Goal: Find specific page/section: Find specific page/section

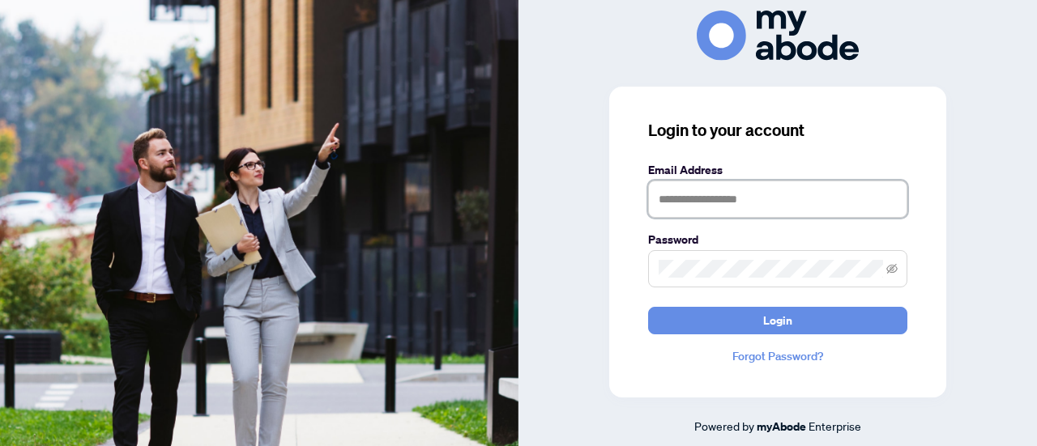
click at [686, 190] on input "text" at bounding box center [777, 199] width 259 height 37
type input "**********"
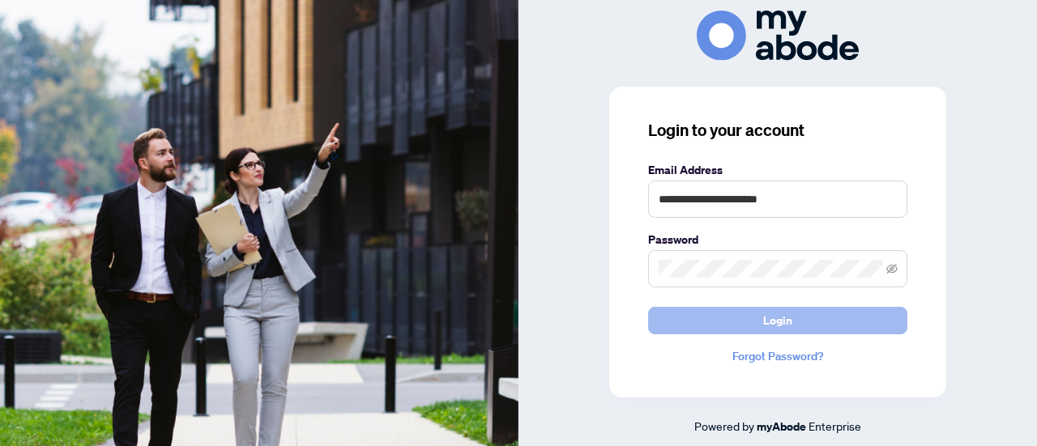
click at [776, 325] on span "Login" at bounding box center [777, 321] width 29 height 26
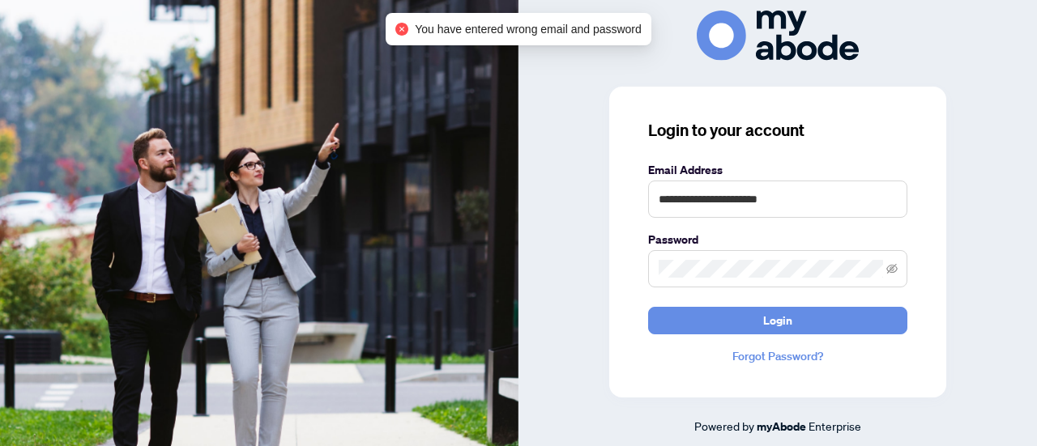
click at [714, 258] on span at bounding box center [777, 268] width 259 height 37
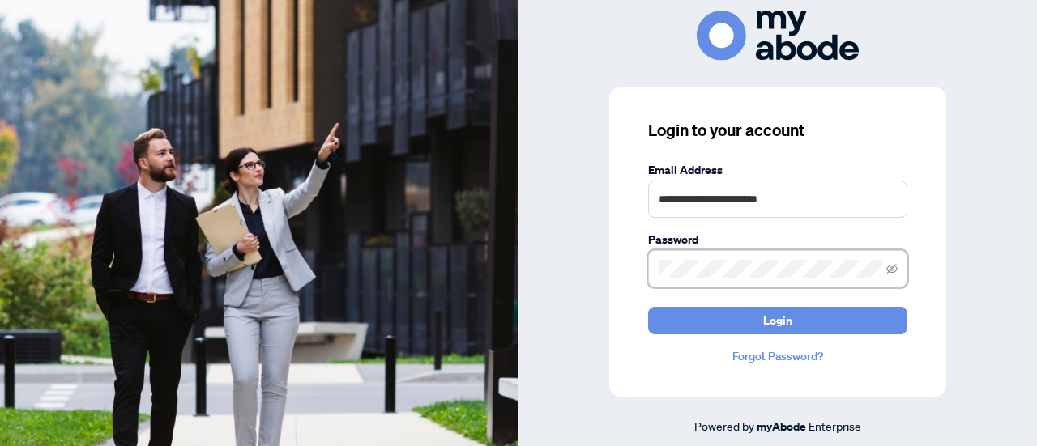
drag, startPoint x: 895, startPoint y: 270, endPoint x: 884, endPoint y: 270, distance: 11.3
click at [894, 270] on icon "eye-invisible" at bounding box center [891, 268] width 11 height 11
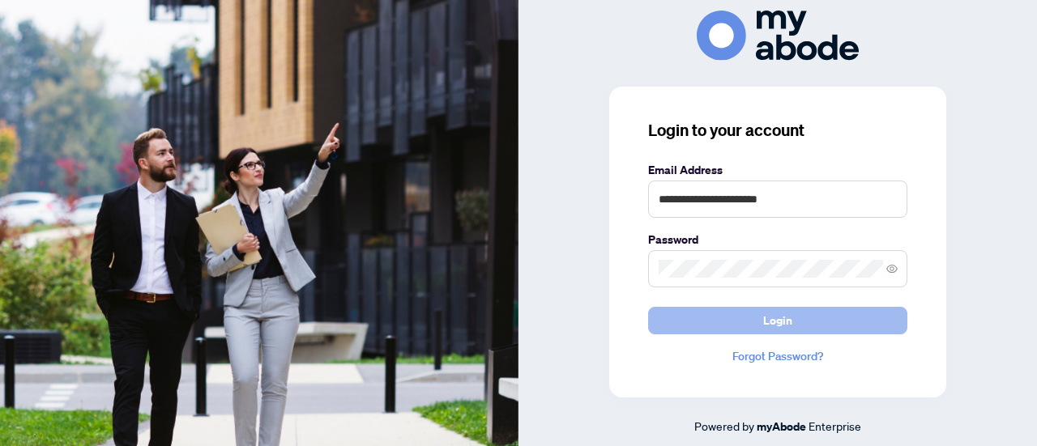
click at [808, 325] on button "Login" at bounding box center [777, 321] width 259 height 28
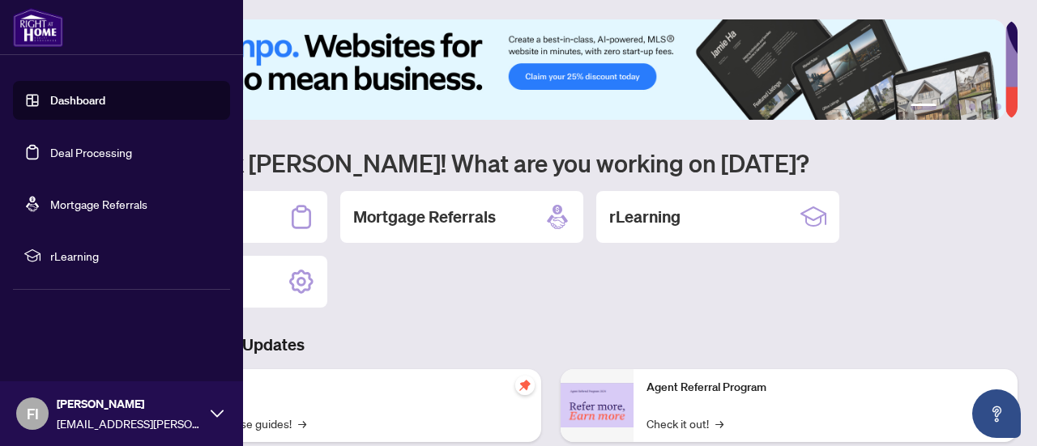
click at [50, 155] on link "Deal Processing" at bounding box center [91, 152] width 82 height 15
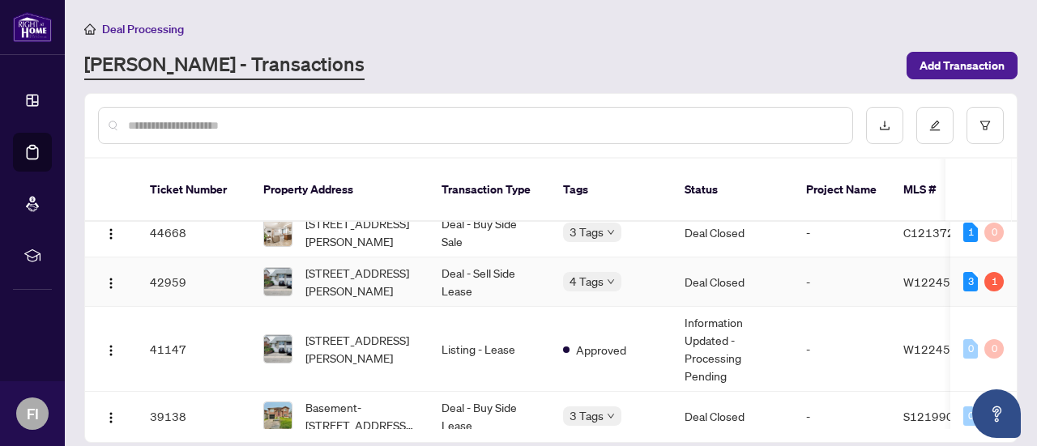
scroll to position [162, 0]
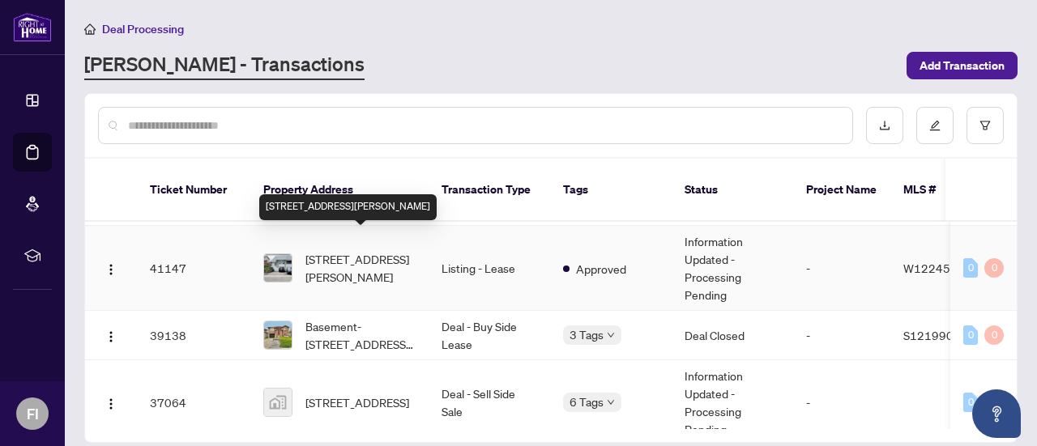
click at [355, 250] on span "[STREET_ADDRESS][PERSON_NAME]" at bounding box center [360, 268] width 110 height 36
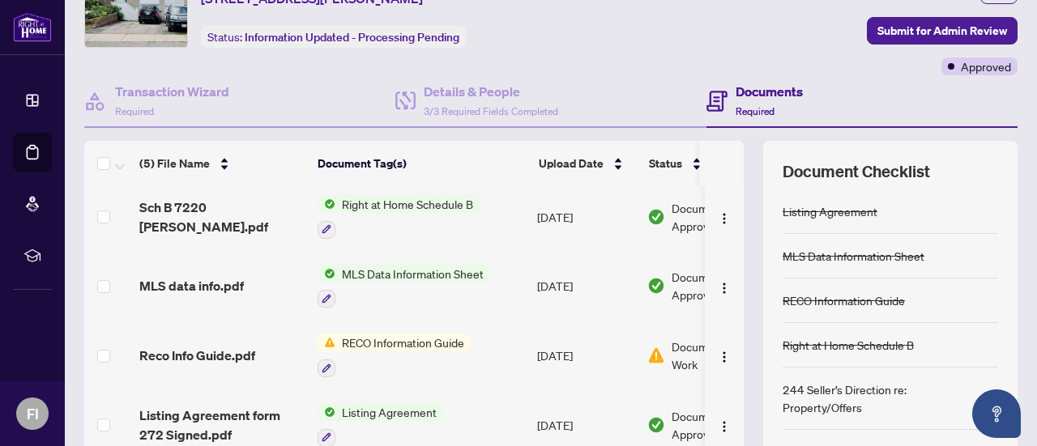
scroll to position [162, 0]
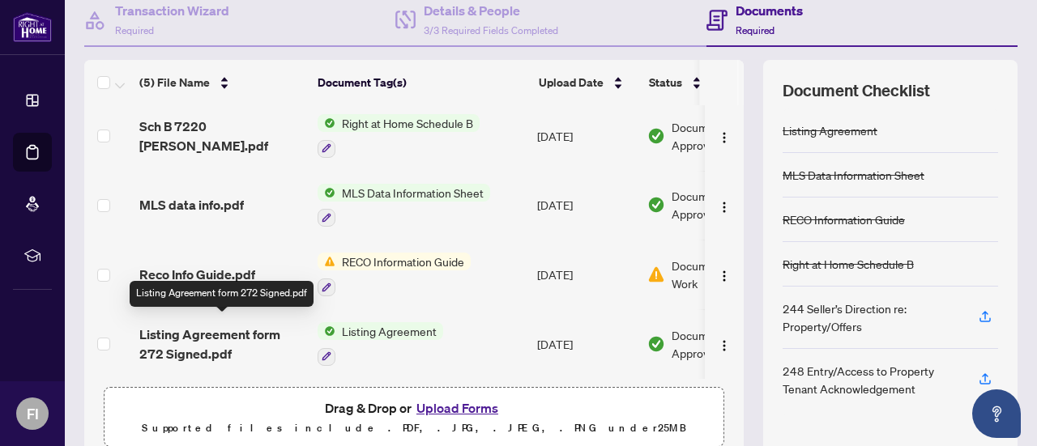
click at [201, 328] on span "Listing Agreement form 272 Signed.pdf" at bounding box center [221, 344] width 165 height 39
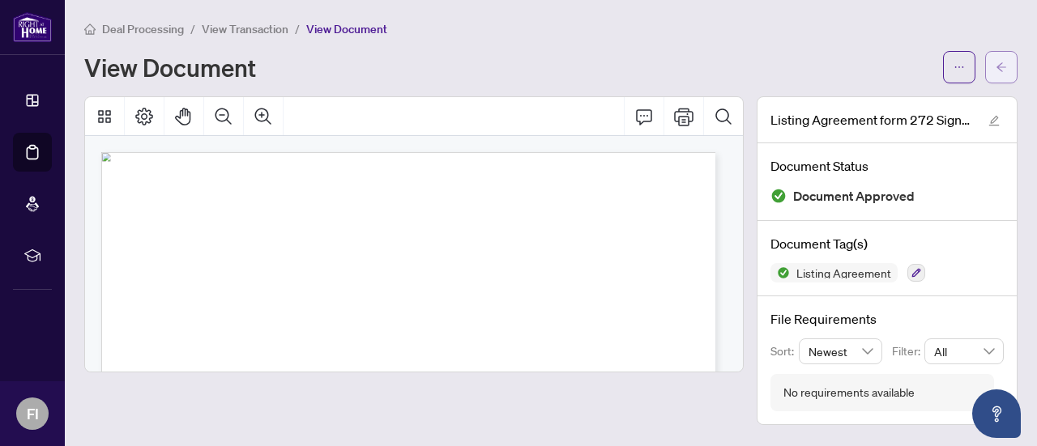
click at [1003, 63] on icon "arrow-left" at bounding box center [1000, 67] width 11 height 11
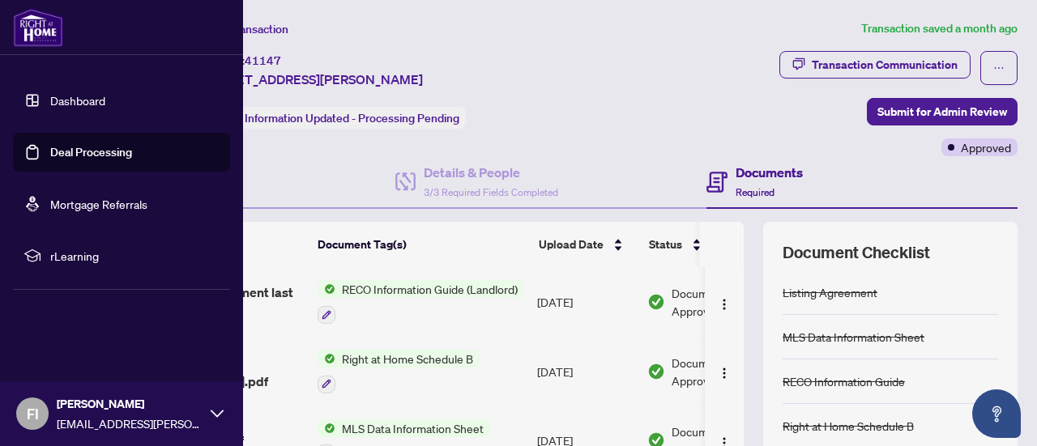
click at [50, 148] on link "Deal Processing" at bounding box center [91, 152] width 82 height 15
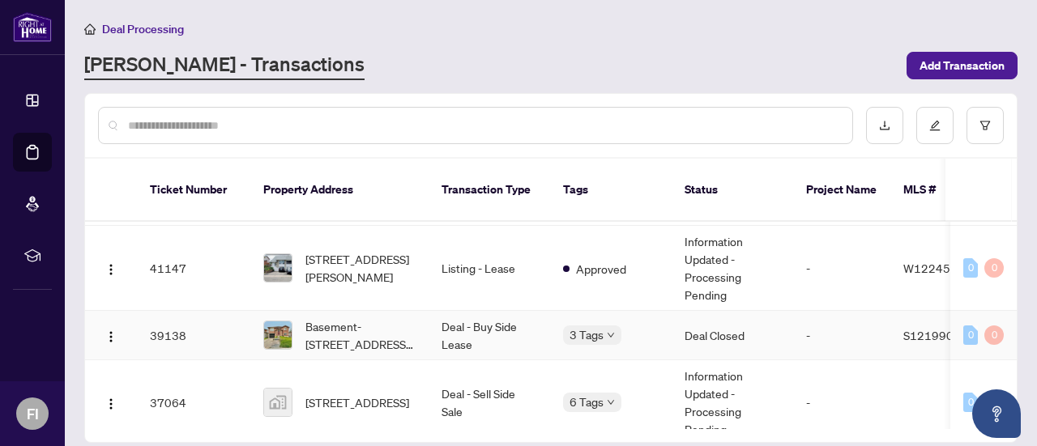
scroll to position [243, 0]
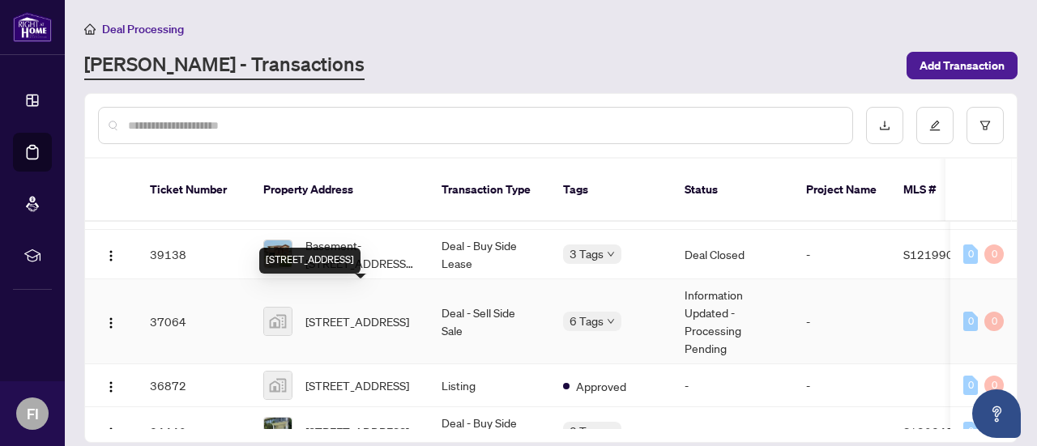
click at [323, 313] on span "[STREET_ADDRESS]" at bounding box center [357, 322] width 104 height 18
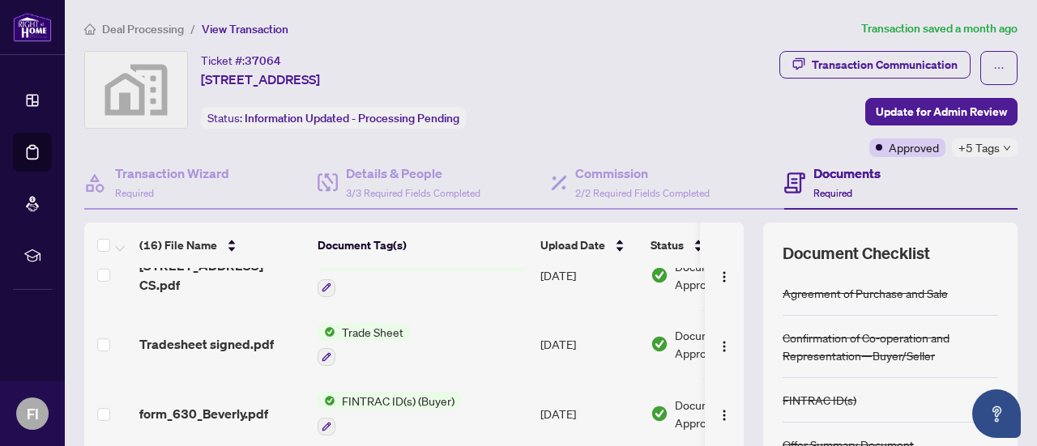
scroll to position [5, 0]
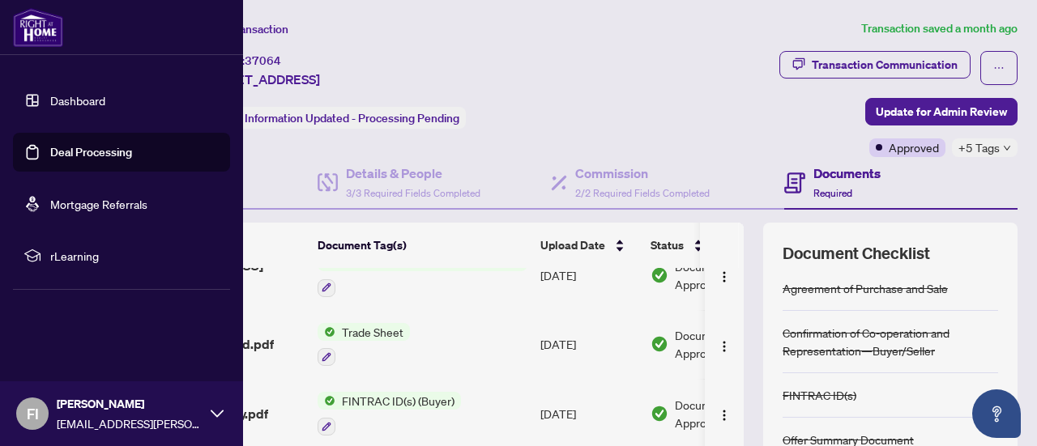
drag, startPoint x: 84, startPoint y: 156, endPoint x: 96, endPoint y: 153, distance: 12.6
click at [84, 156] on link "Deal Processing" at bounding box center [91, 152] width 82 height 15
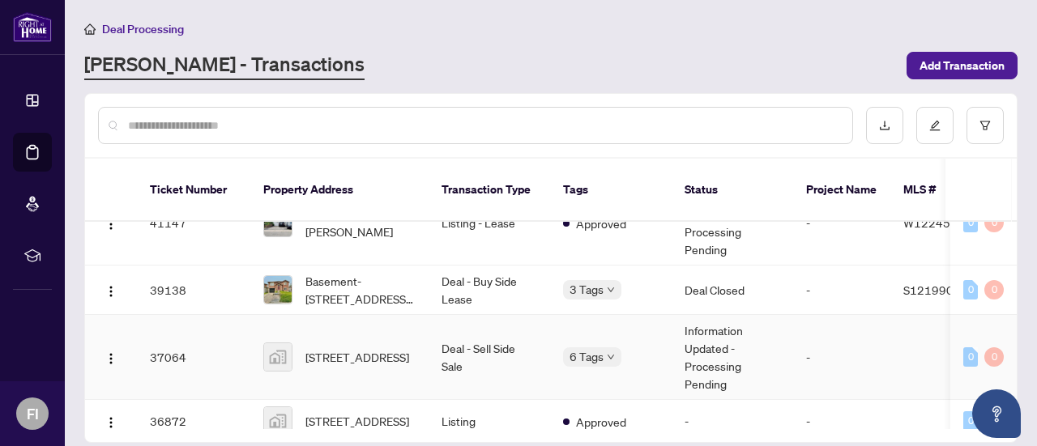
scroll to position [243, 0]
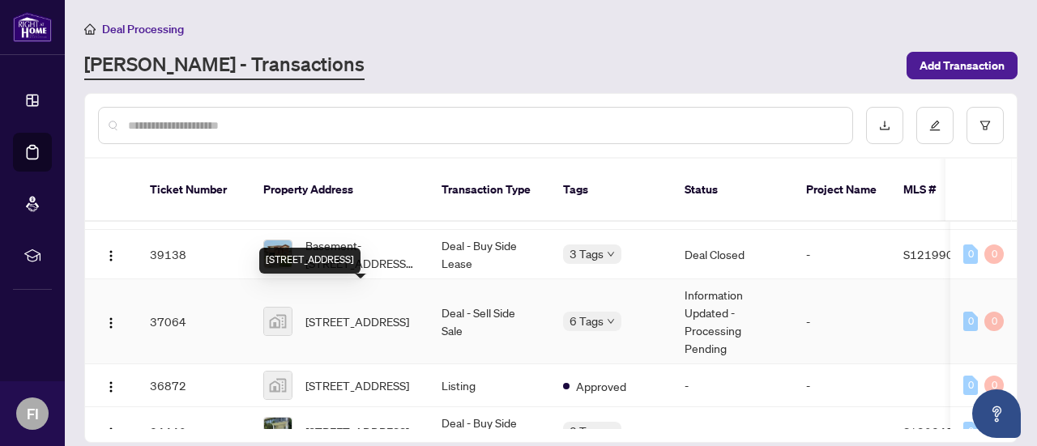
click at [366, 313] on span "[STREET_ADDRESS]" at bounding box center [357, 322] width 104 height 18
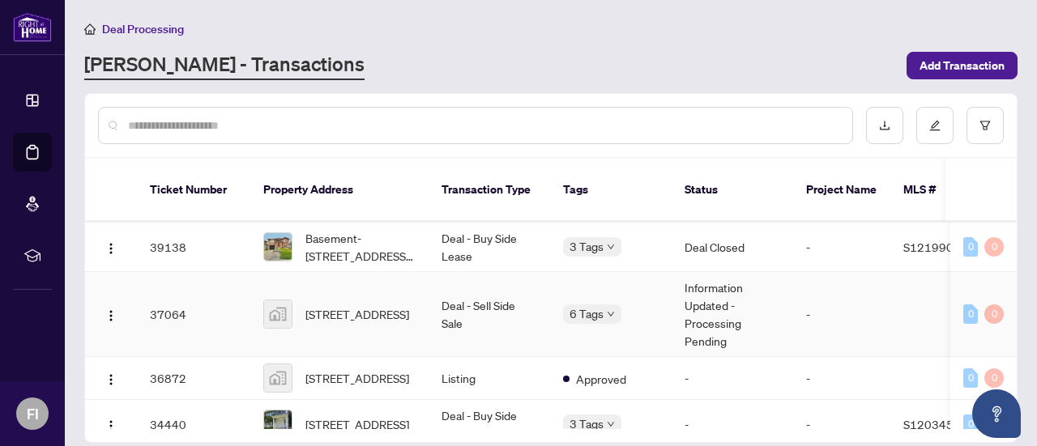
scroll to position [324, 0]
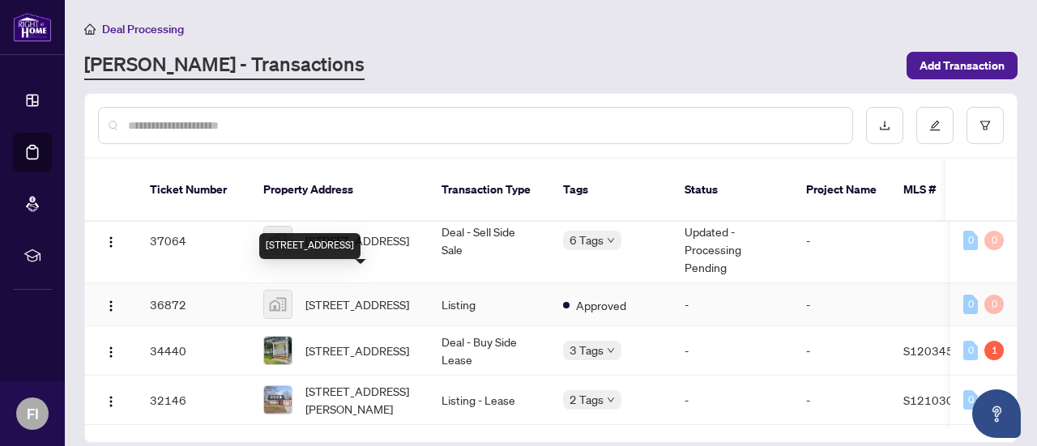
click at [325, 296] on span "[STREET_ADDRESS]" at bounding box center [357, 305] width 104 height 18
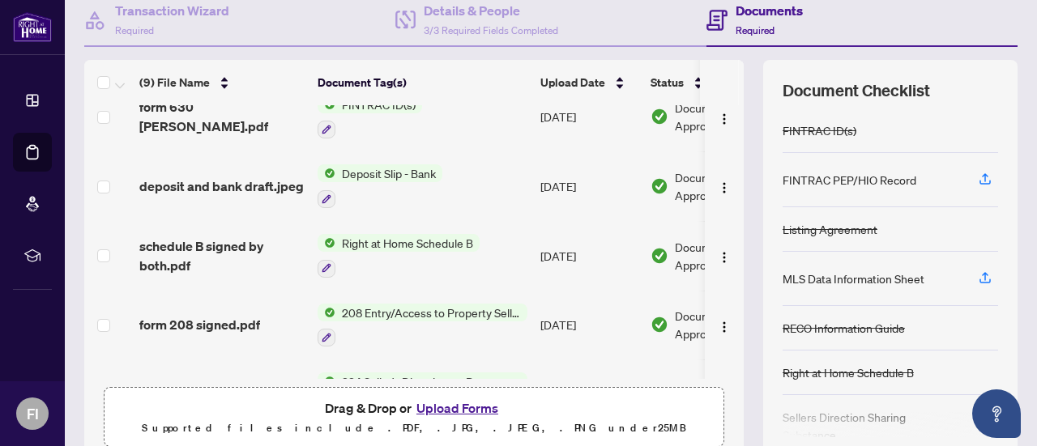
click at [399, 305] on span "208 Entry/Access to Property Seller Acknowledgement" at bounding box center [431, 313] width 192 height 18
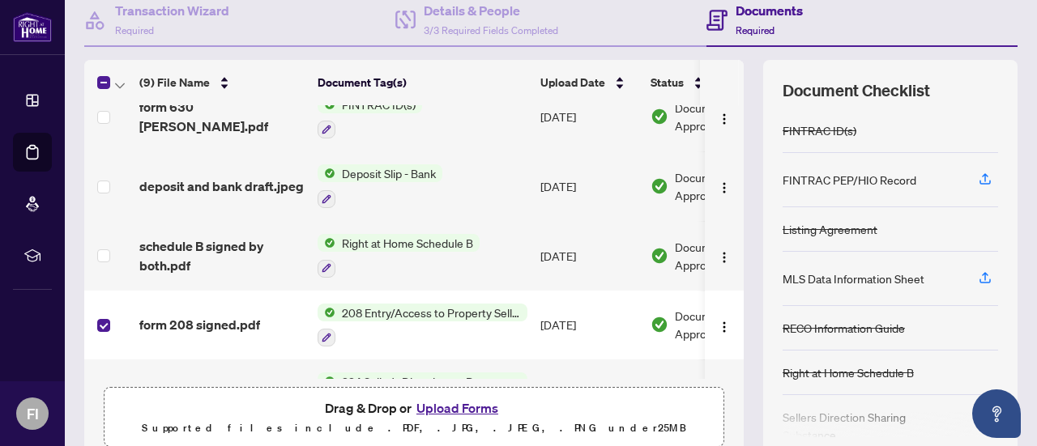
click at [386, 308] on span "208 Entry/Access to Property Seller Acknowledgement" at bounding box center [431, 313] width 192 height 18
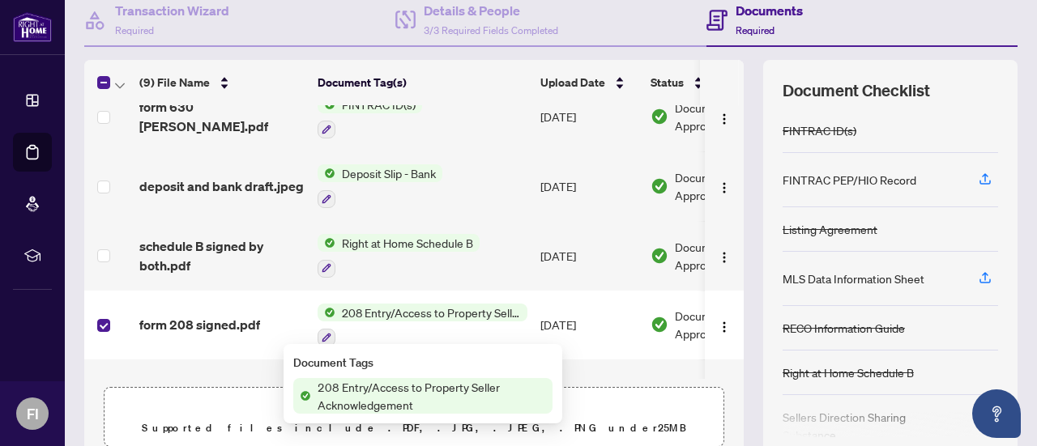
click at [181, 322] on span "form 208 signed.pdf" at bounding box center [199, 324] width 121 height 19
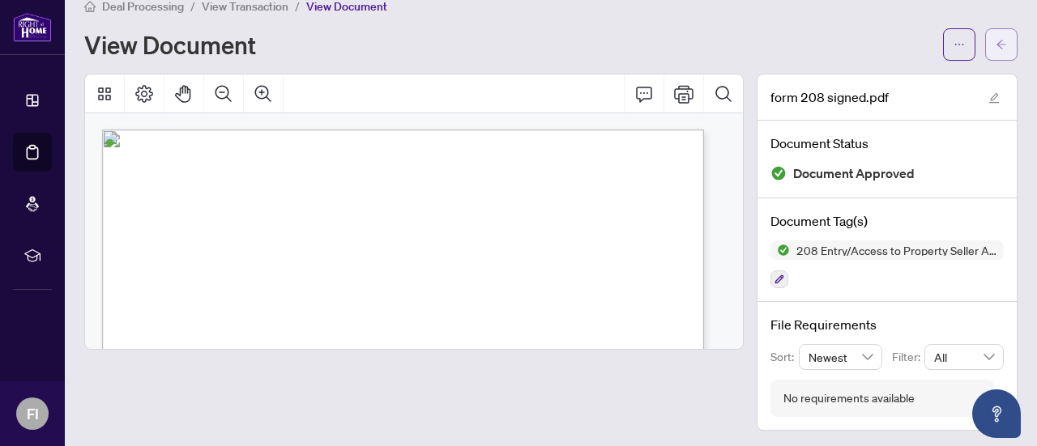
click at [997, 45] on button "button" at bounding box center [1001, 44] width 32 height 32
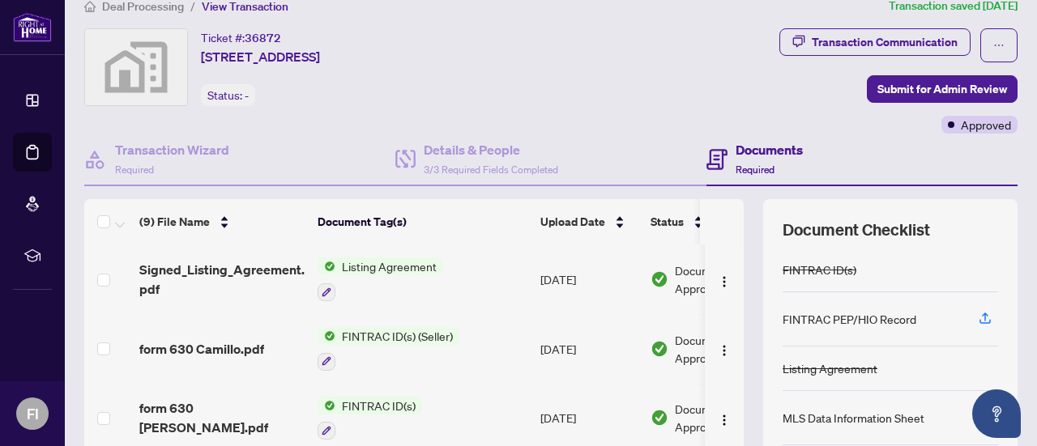
click at [371, 258] on span "Listing Agreement" at bounding box center [389, 267] width 108 height 18
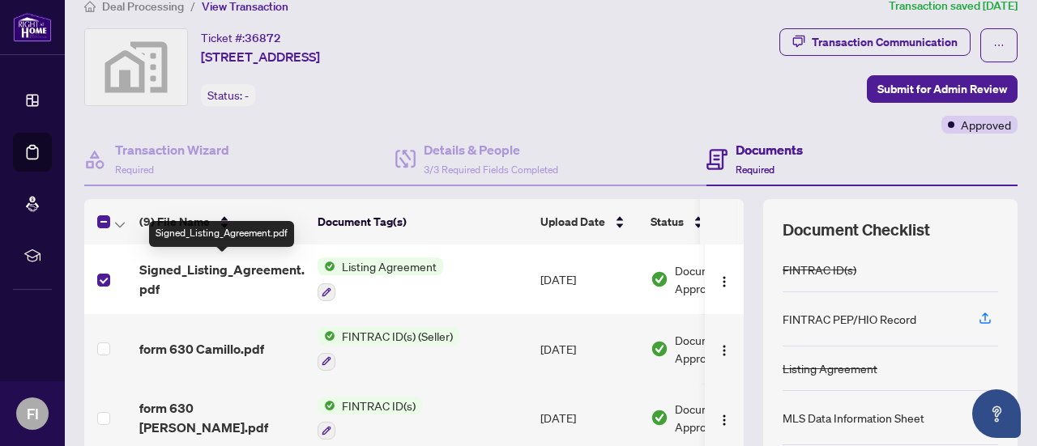
click at [205, 267] on span "Signed_Listing_Agreement.pdf" at bounding box center [221, 279] width 165 height 39
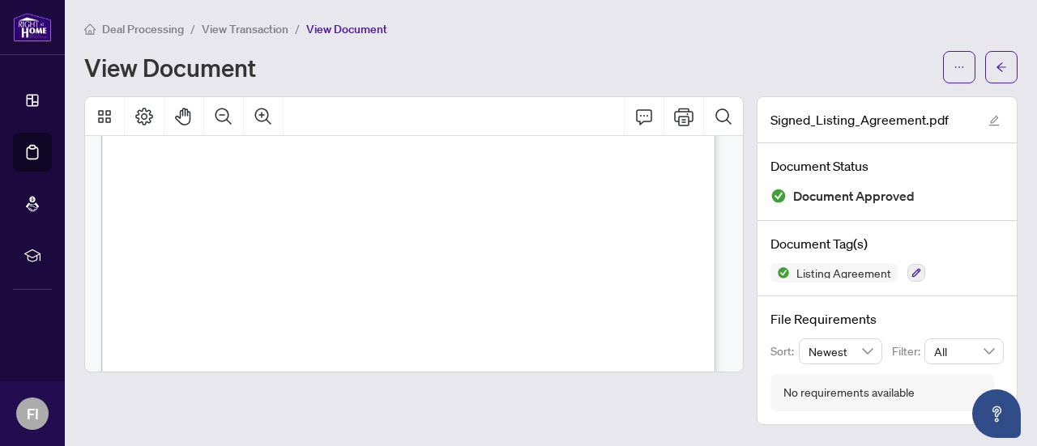
scroll to position [3863, 0]
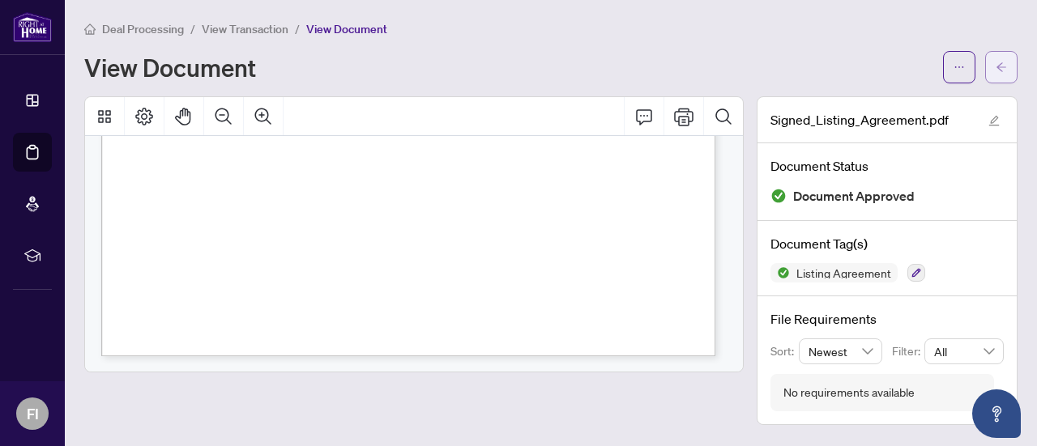
click at [999, 62] on icon "arrow-left" at bounding box center [1000, 67] width 11 height 11
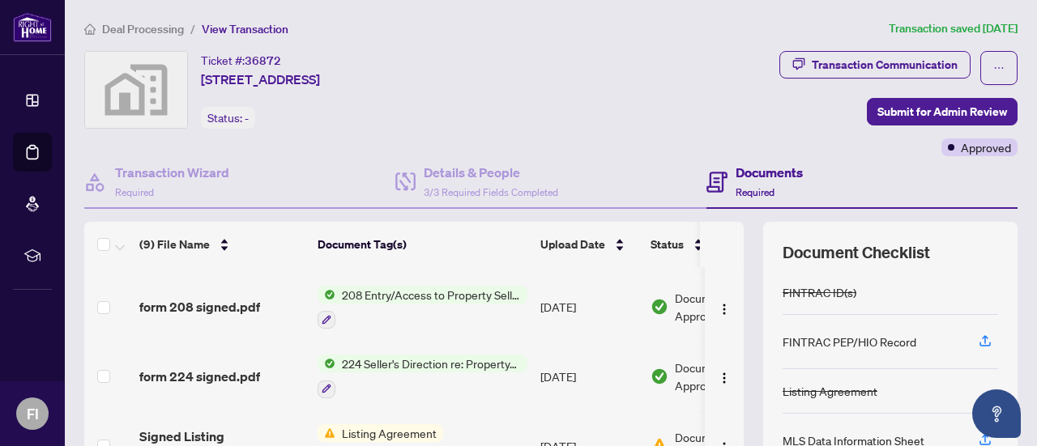
scroll to position [351, 0]
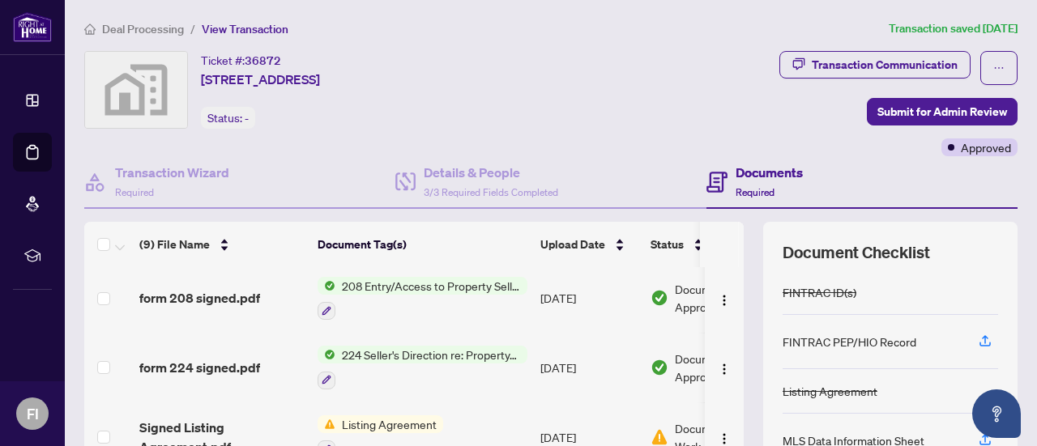
click at [93, 360] on td at bounding box center [108, 368] width 49 height 70
click at [111, 358] on td at bounding box center [108, 368] width 49 height 70
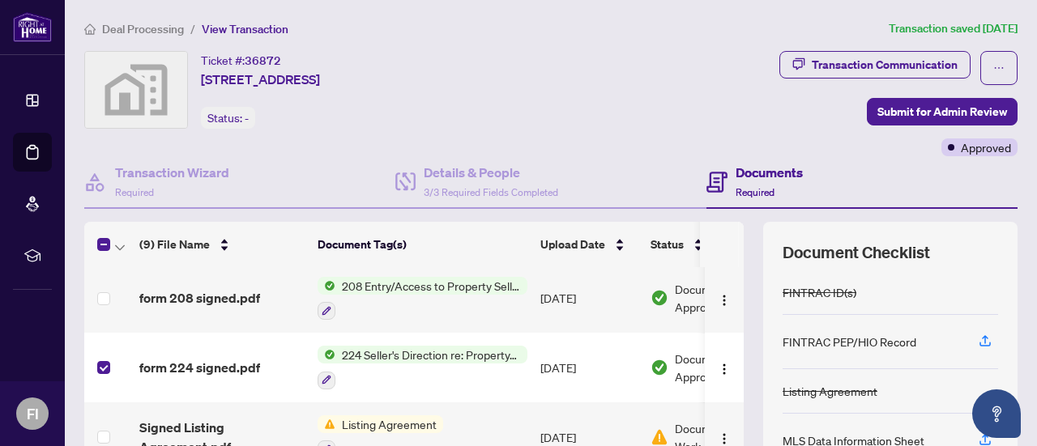
click at [421, 352] on span "224 Seller's Direction re: Property/Offers - Important Information for Seller A…" at bounding box center [431, 355] width 192 height 18
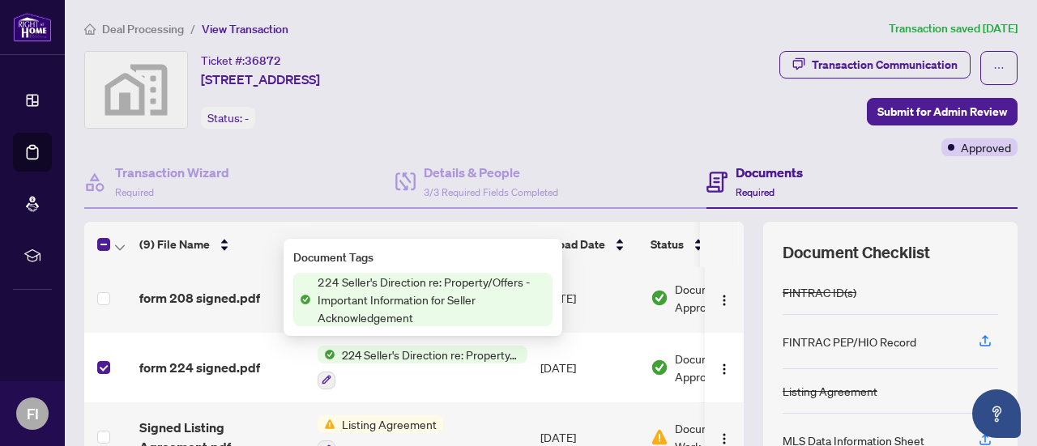
click at [369, 281] on span "224 Seller's Direction re: Property/Offers - Important Information for Seller A…" at bounding box center [431, 299] width 241 height 53
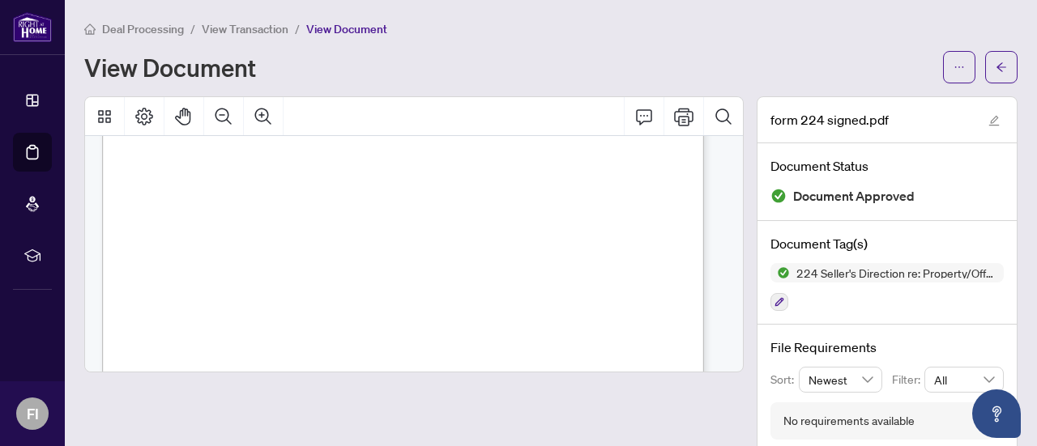
scroll to position [100, 0]
click at [995, 60] on span "button" at bounding box center [1000, 67] width 11 height 26
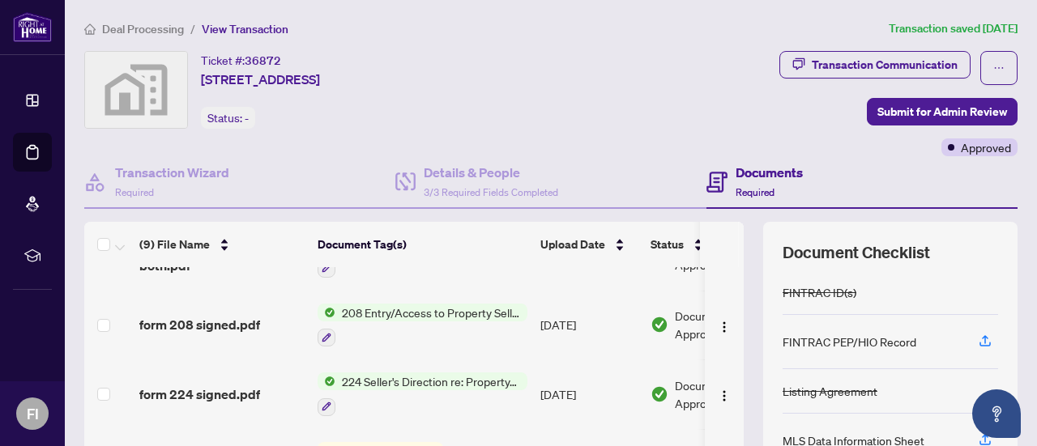
scroll to position [351, 0]
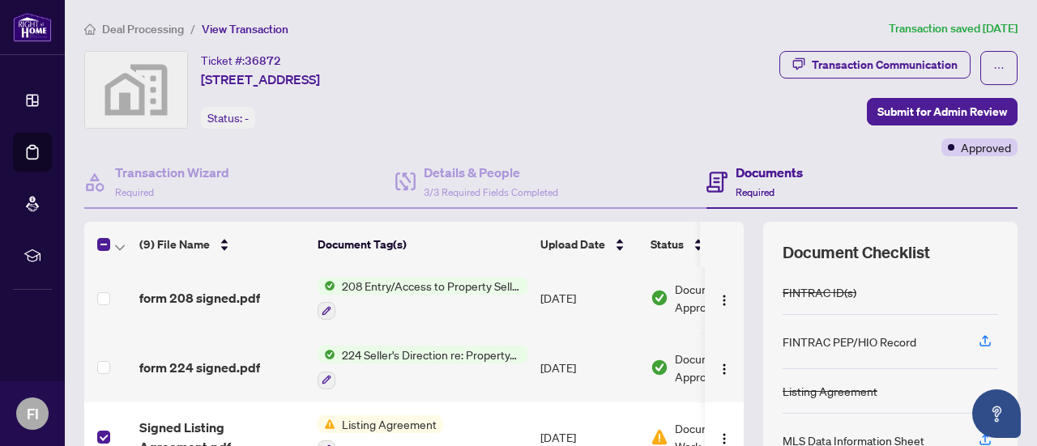
click at [397, 420] on span "Listing Agreement" at bounding box center [389, 425] width 108 height 18
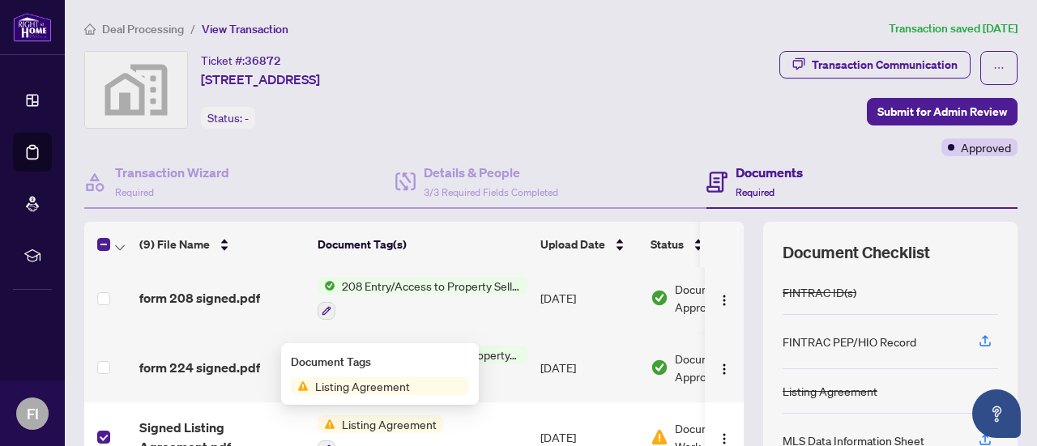
click at [345, 385] on span "Listing Agreement" at bounding box center [363, 386] width 108 height 18
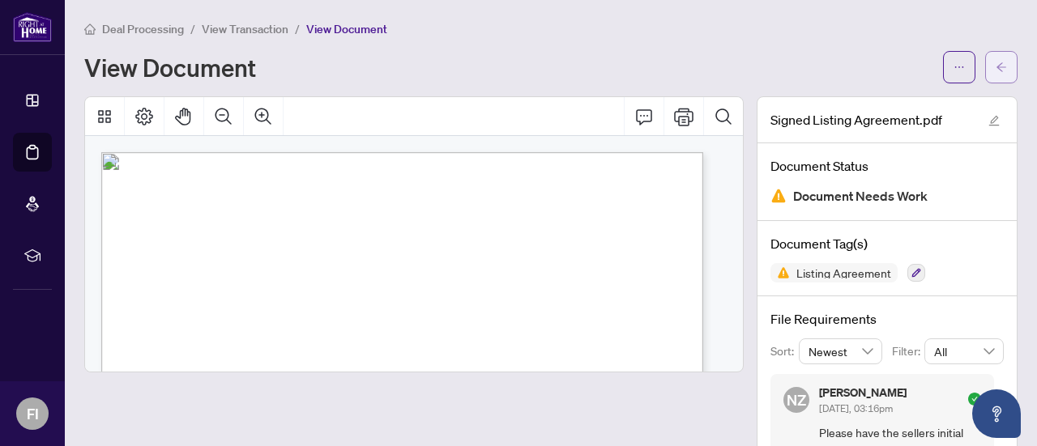
click at [995, 72] on icon "arrow-left" at bounding box center [1000, 67] width 11 height 11
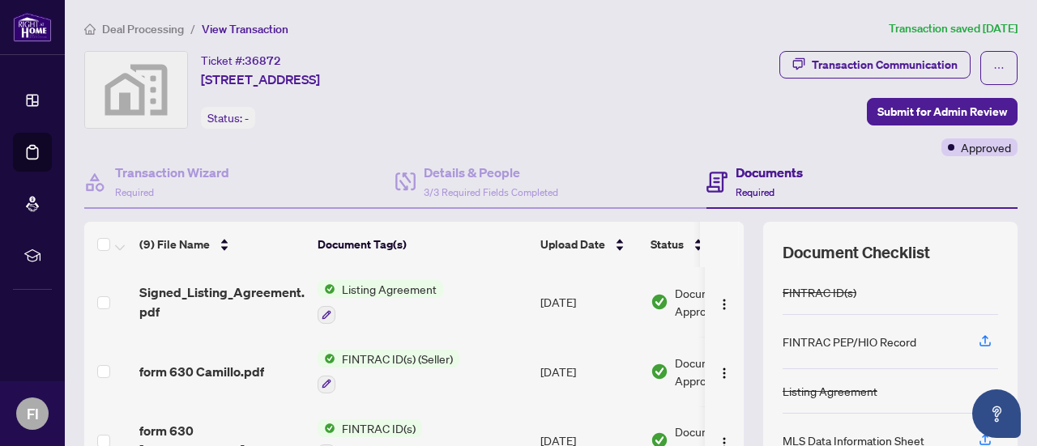
click at [349, 285] on span "Listing Agreement" at bounding box center [389, 289] width 108 height 18
drag, startPoint x: 104, startPoint y: 292, endPoint x: 117, endPoint y: 294, distance: 12.4
click at [104, 294] on label at bounding box center [103, 303] width 13 height 18
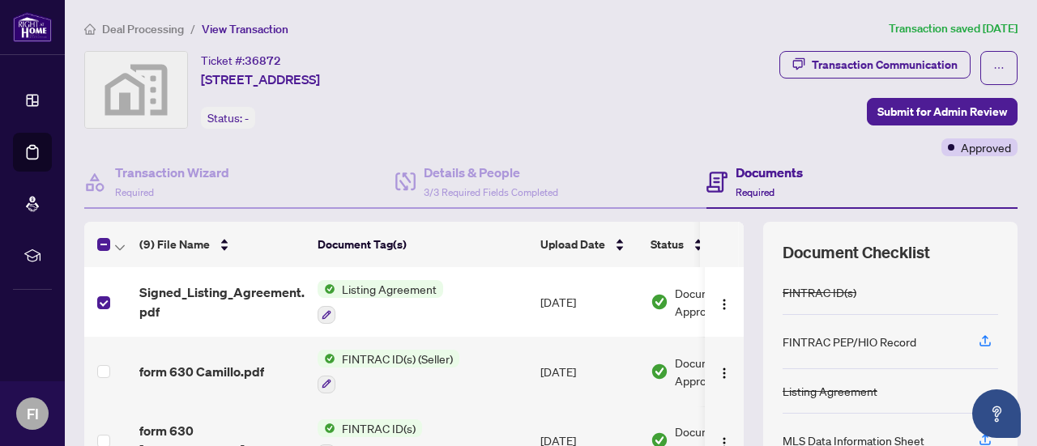
click at [400, 286] on span "Listing Agreement" at bounding box center [389, 289] width 108 height 18
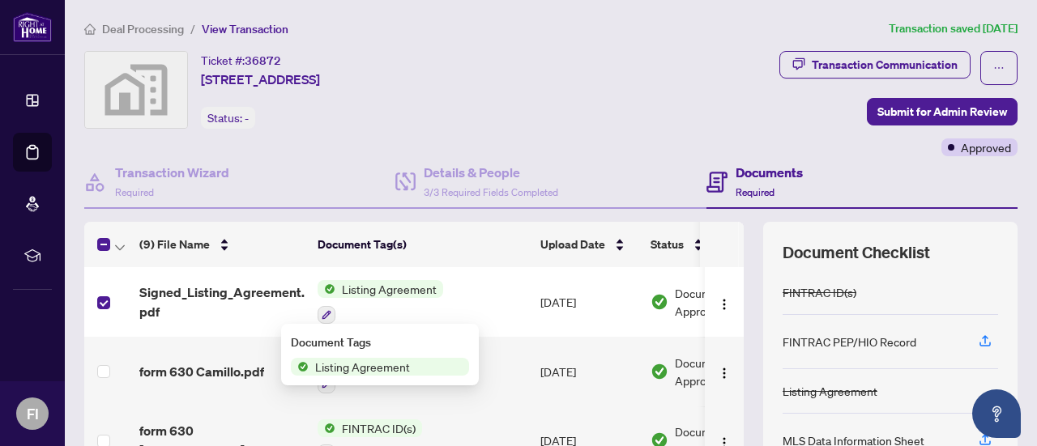
click at [354, 365] on span "Listing Agreement" at bounding box center [363, 367] width 108 height 18
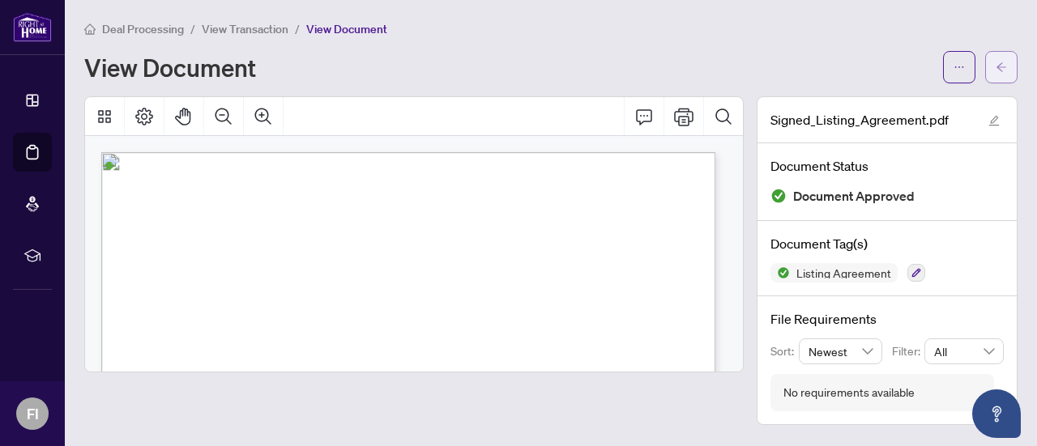
click at [1003, 70] on icon "arrow-left" at bounding box center [1000, 67] width 11 height 11
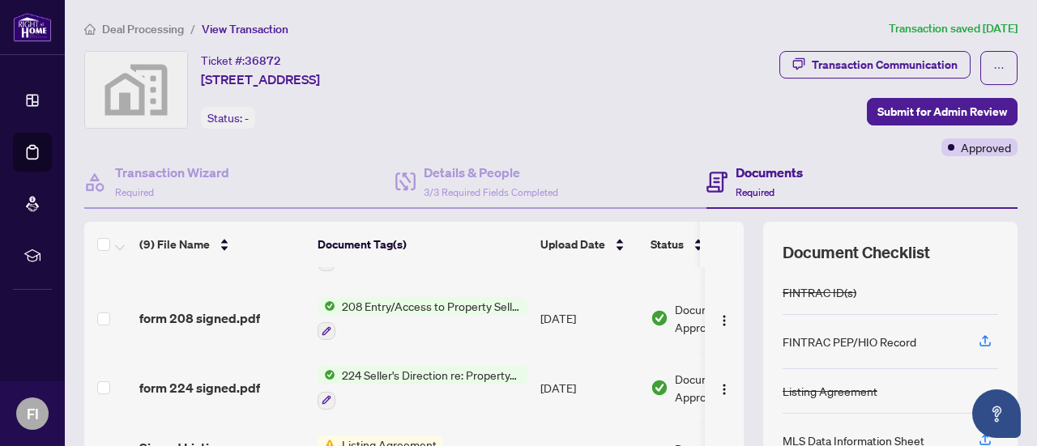
scroll to position [351, 0]
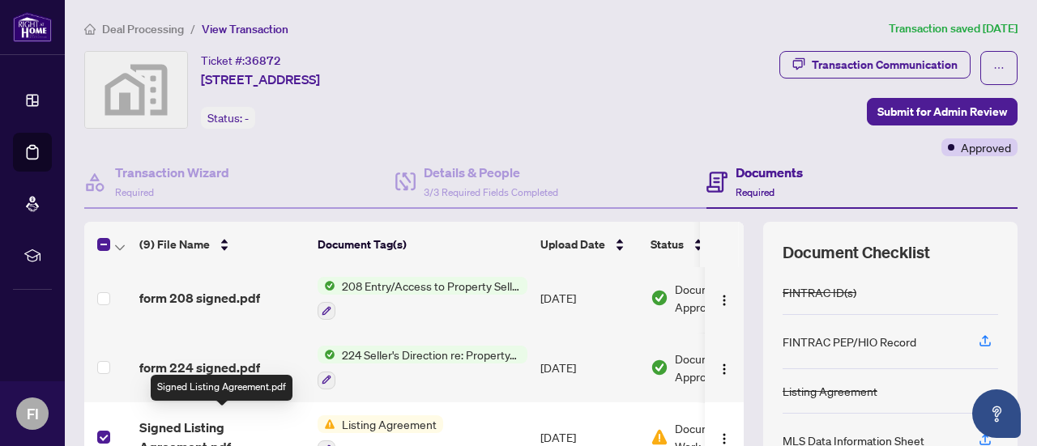
click at [159, 419] on span "Signed Listing Agreement.pdf" at bounding box center [221, 437] width 165 height 39
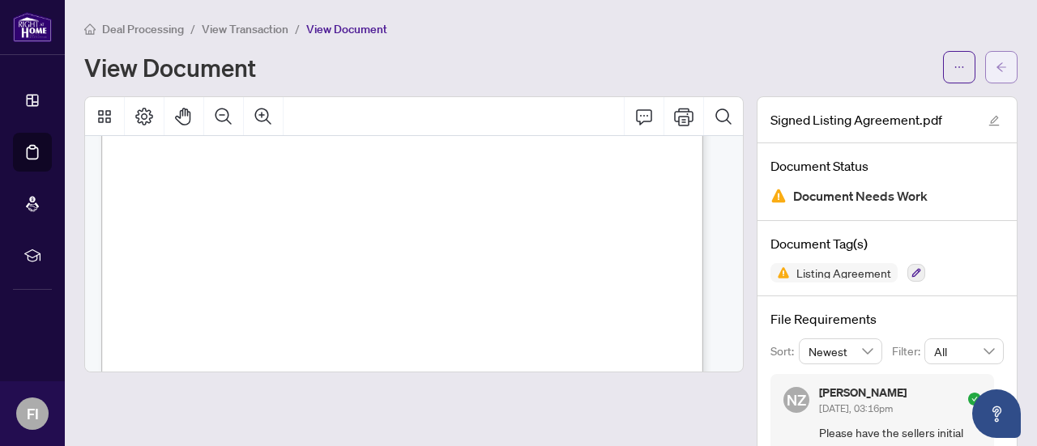
click at [995, 69] on icon "arrow-left" at bounding box center [1000, 67] width 11 height 11
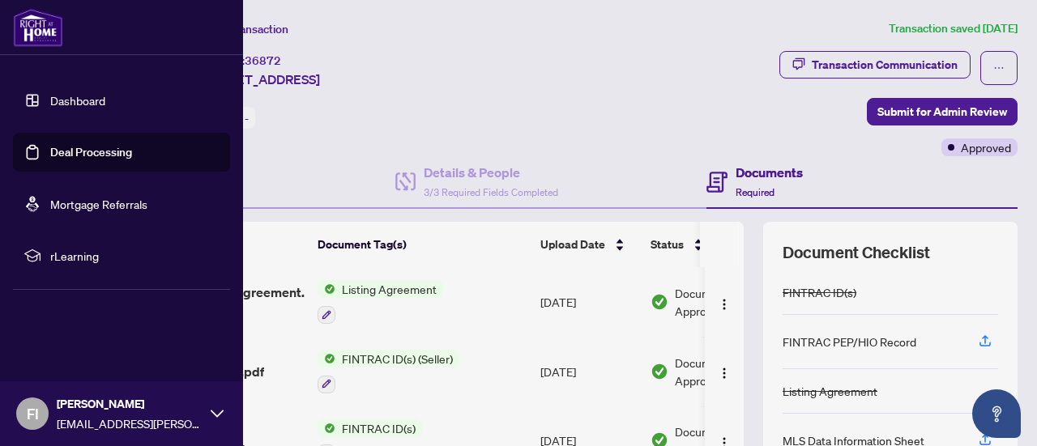
click at [68, 145] on link "Deal Processing" at bounding box center [91, 152] width 82 height 15
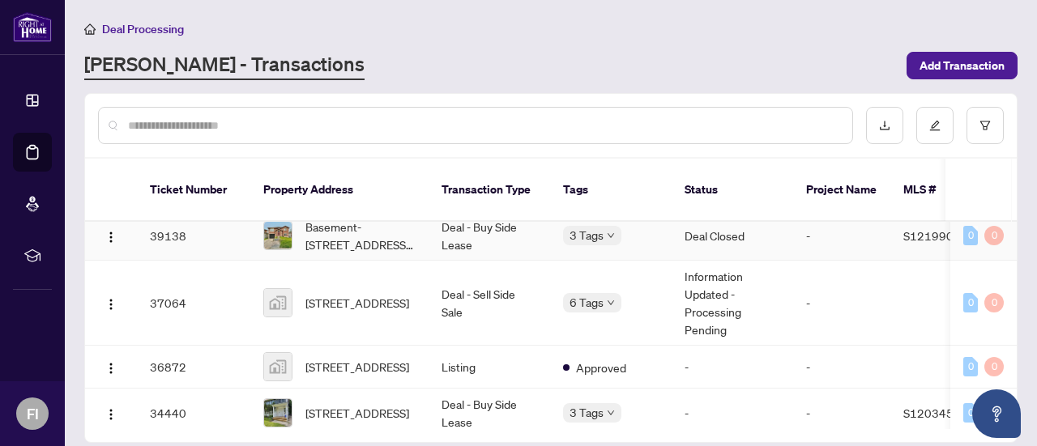
scroll to position [324, 0]
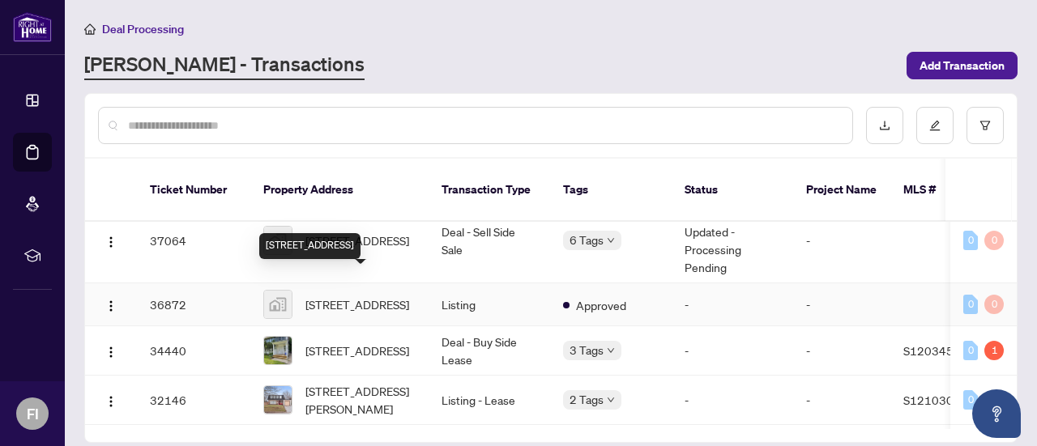
click at [329, 296] on span "[STREET_ADDRESS]" at bounding box center [357, 305] width 104 height 18
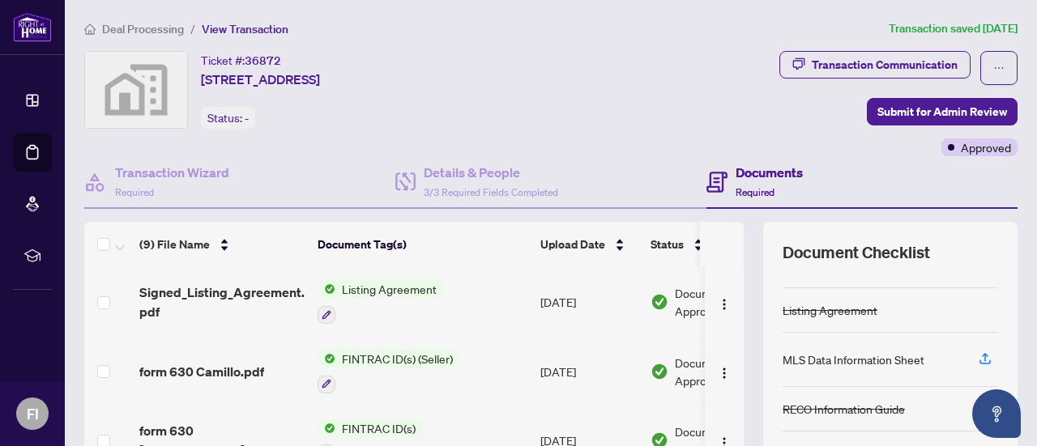
scroll to position [147, 0]
